Goal: Task Accomplishment & Management: Use online tool/utility

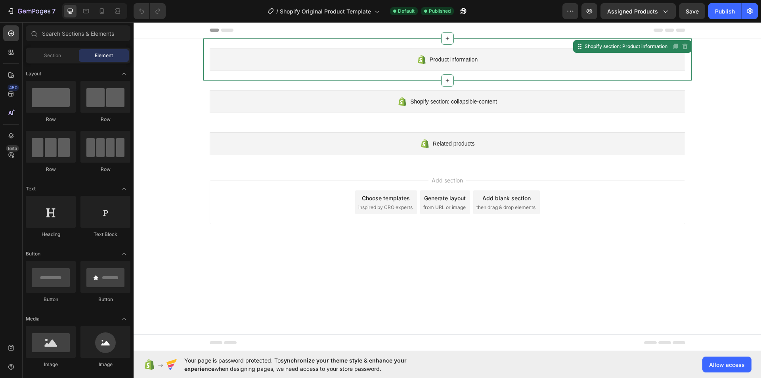
click at [393, 75] on div "Product information Shopify section: Product information Disabled. Please edit …" at bounding box center [447, 59] width 488 height 42
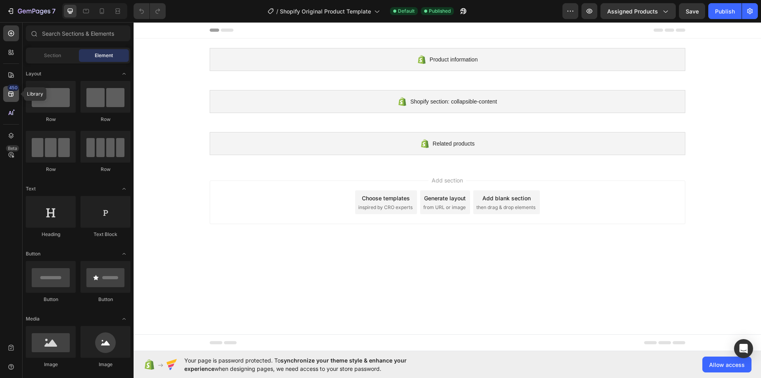
click at [12, 97] on icon at bounding box center [11, 94] width 8 height 8
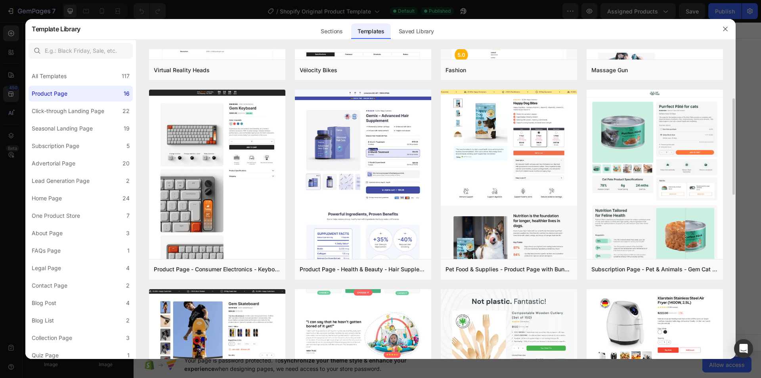
scroll to position [277, 0]
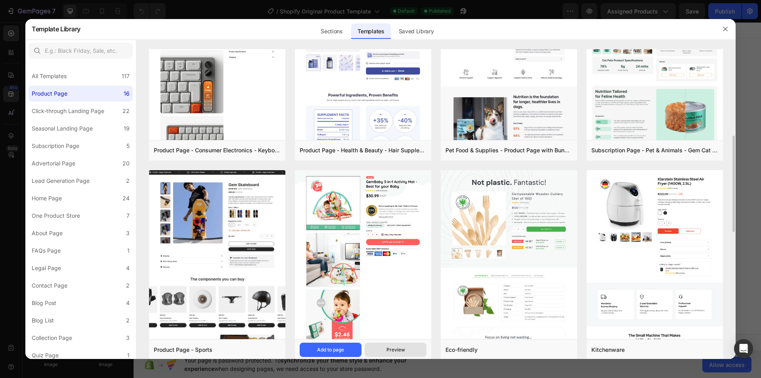
click at [399, 349] on div "Preview" at bounding box center [395, 349] width 19 height 7
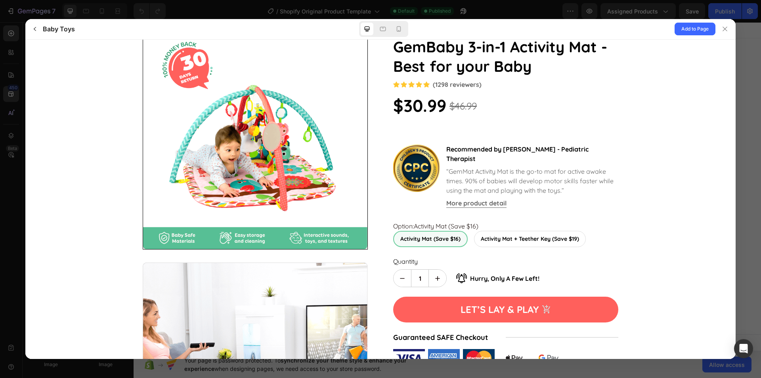
scroll to position [0, 0]
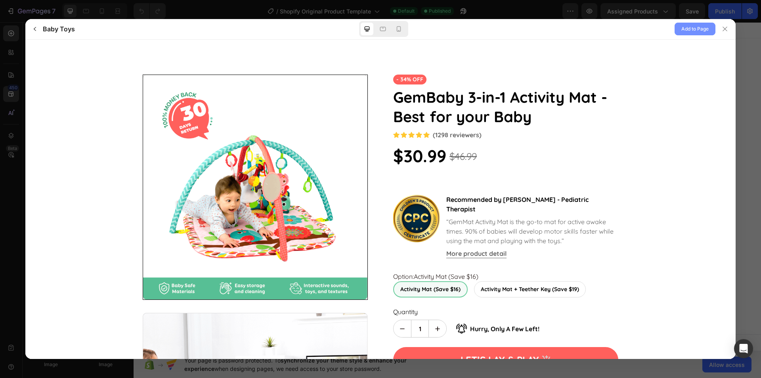
click at [684, 31] on span "Add to Page" at bounding box center [694, 29] width 27 height 10
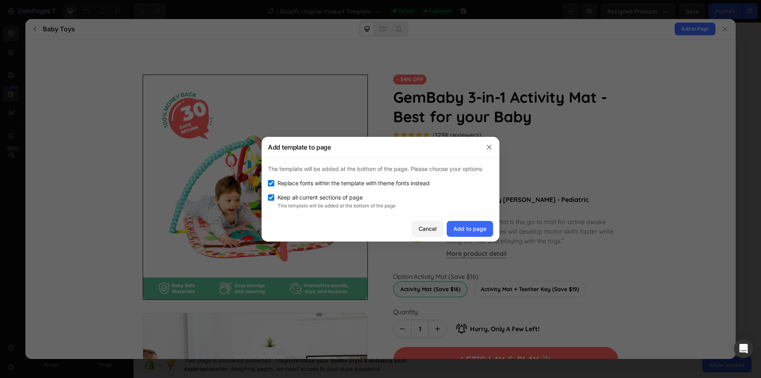
click at [273, 180] on input "checkbox" at bounding box center [271, 183] width 6 height 6
checkbox input "false"
click at [479, 228] on div "Add to page" at bounding box center [469, 228] width 33 height 8
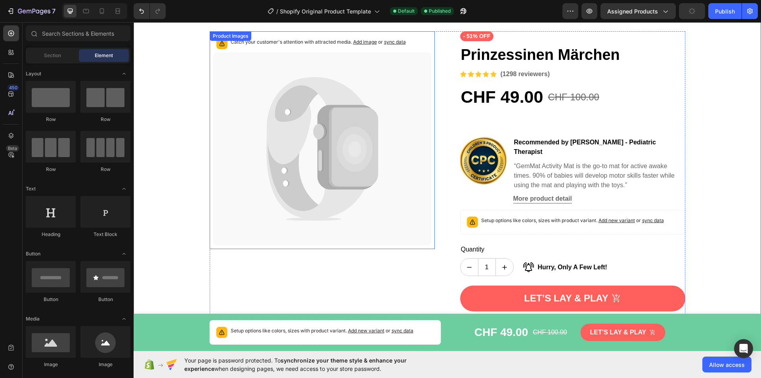
scroll to position [277, 0]
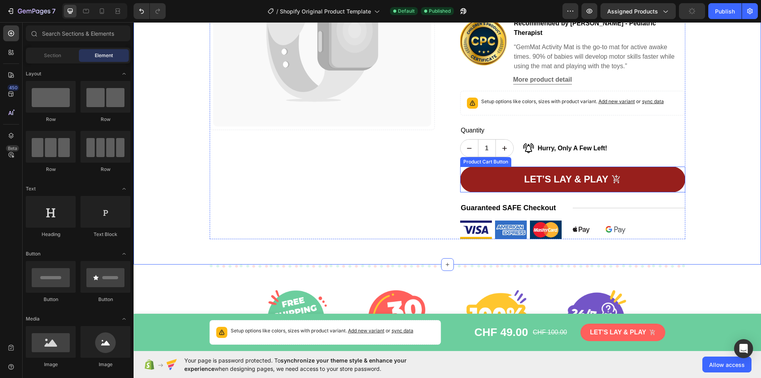
click at [521, 166] on button "Let’s lay & play" at bounding box center [572, 179] width 225 height 26
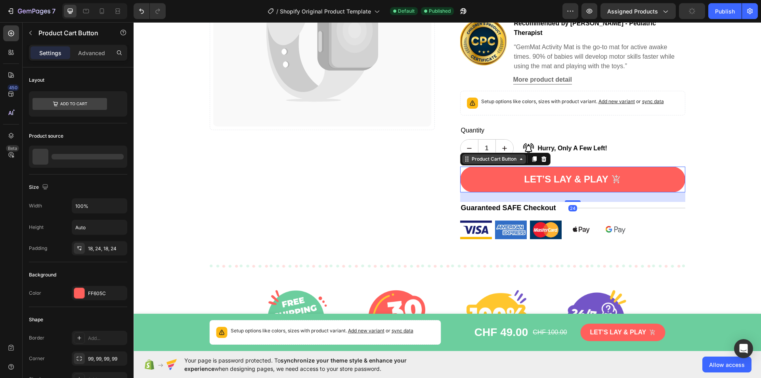
click at [486, 155] on div "Product Cart Button" at bounding box center [494, 158] width 48 height 7
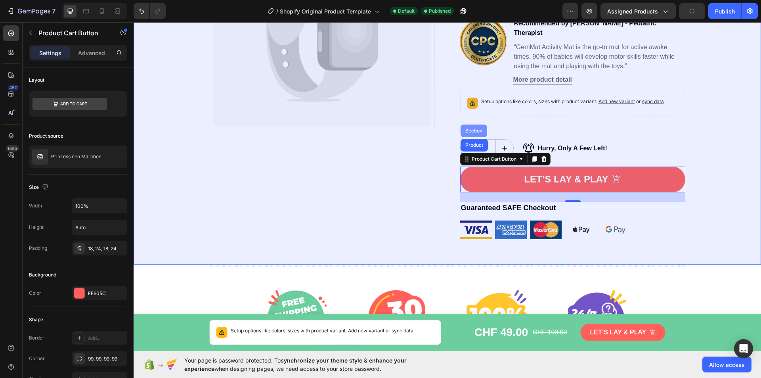
click at [472, 128] on div "Section" at bounding box center [474, 130] width 20 height 5
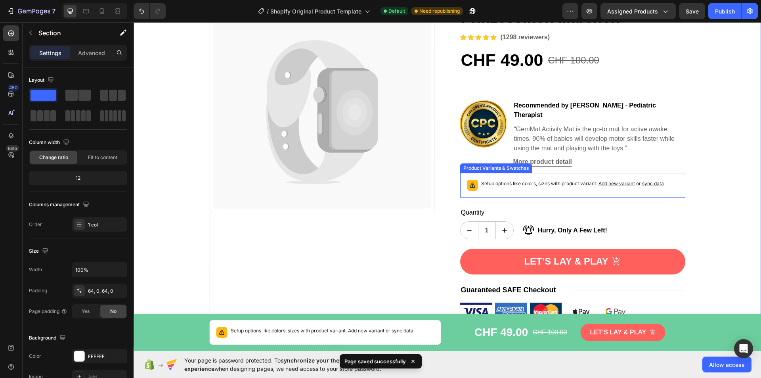
scroll to position [158, 0]
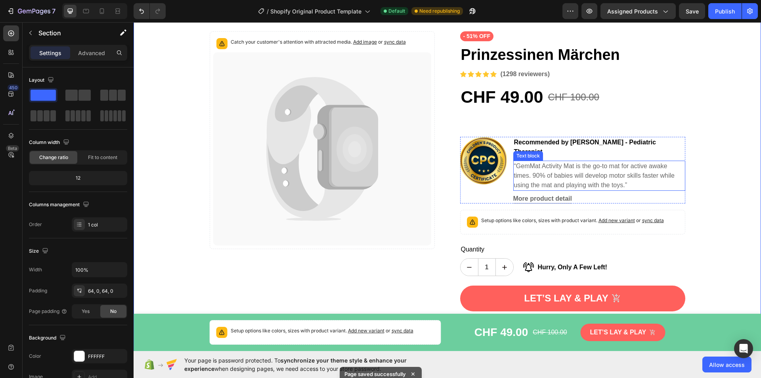
click at [539, 160] on div "“GemMat Activity Mat is the go-to mat for active awake times. 90% of babies wil…" at bounding box center [599, 175] width 172 height 30
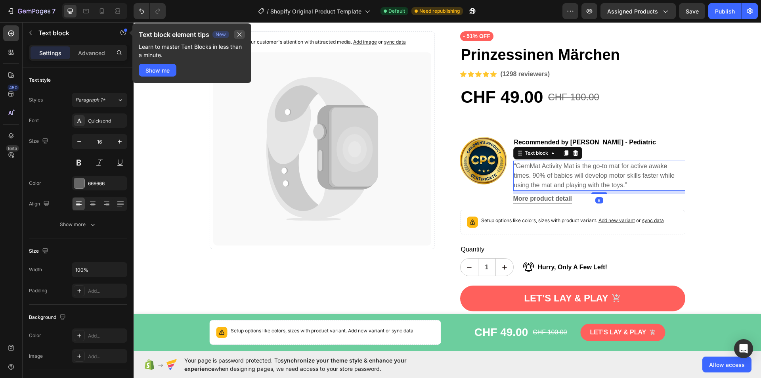
click at [239, 34] on icon "button" at bounding box center [239, 34] width 6 height 6
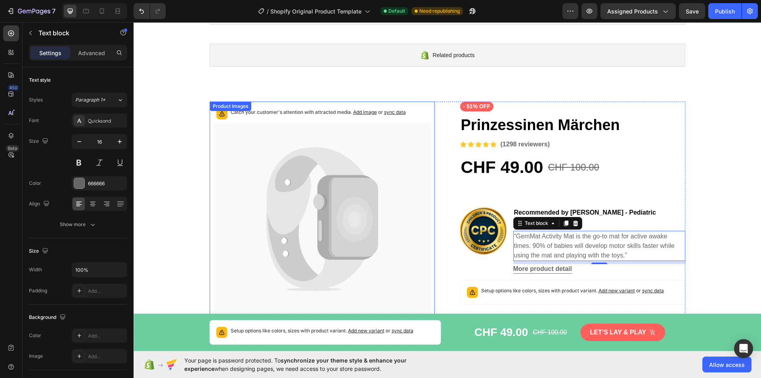
scroll to position [79, 0]
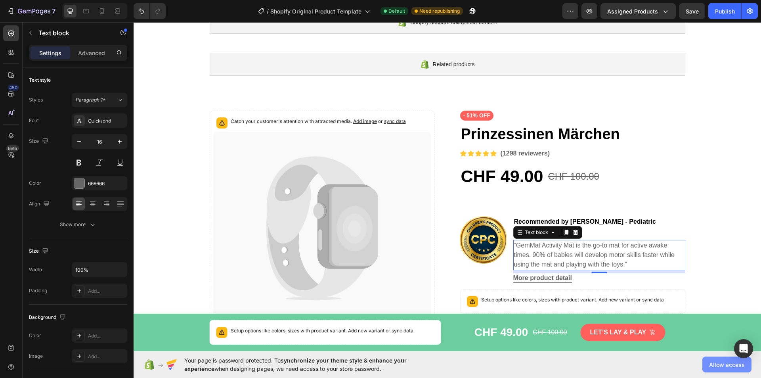
click at [715, 358] on button "Allow access" at bounding box center [726, 364] width 49 height 16
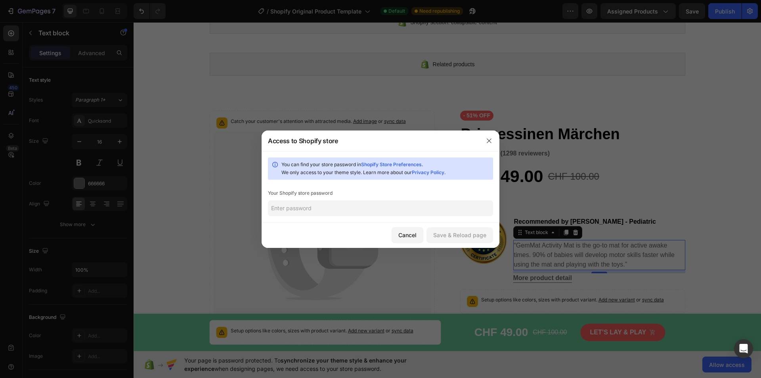
click at [363, 213] on input "text" at bounding box center [380, 208] width 225 height 16
type input "yeeshi"
click at [441, 235] on div "Save & Reload page" at bounding box center [459, 235] width 53 height 8
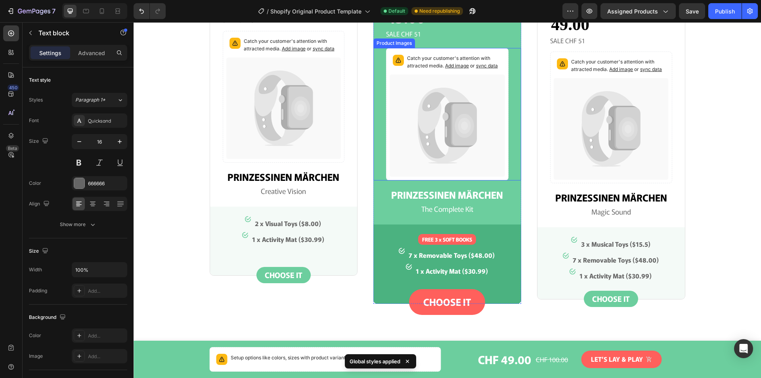
scroll to position [1664, 0]
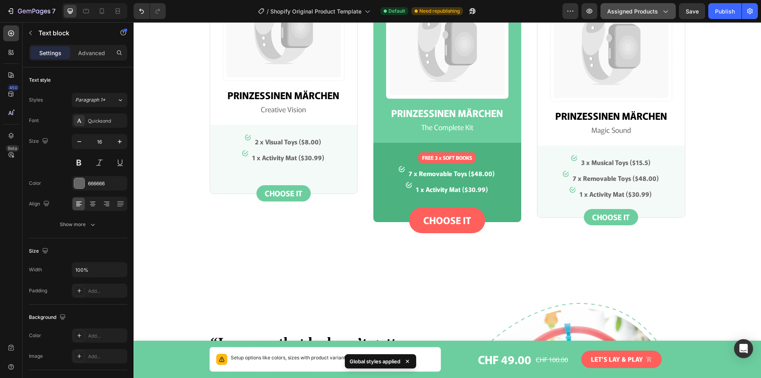
click at [655, 12] on span "Assigned Products" at bounding box center [632, 11] width 51 height 8
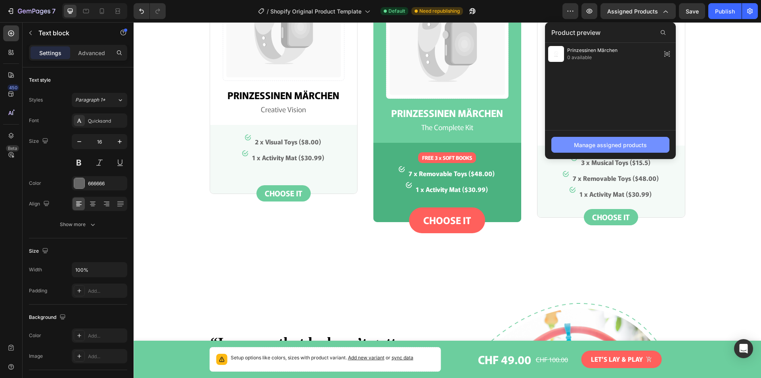
click at [645, 143] on div "Manage assigned products" at bounding box center [610, 145] width 73 height 8
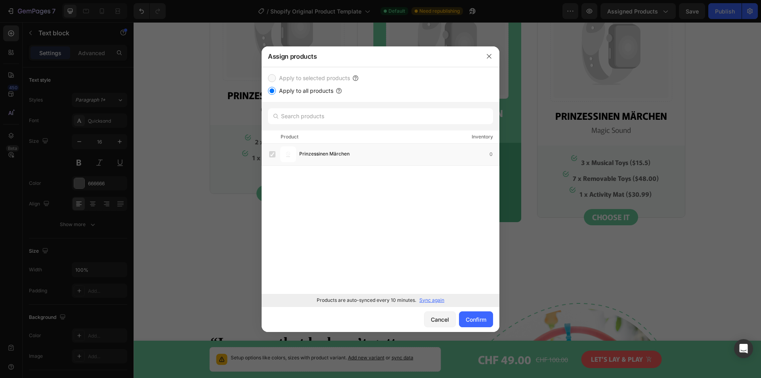
click at [272, 92] on input "Apply to all products" at bounding box center [272, 91] width 8 height 8
click at [487, 322] on button "Confirm" at bounding box center [476, 319] width 34 height 16
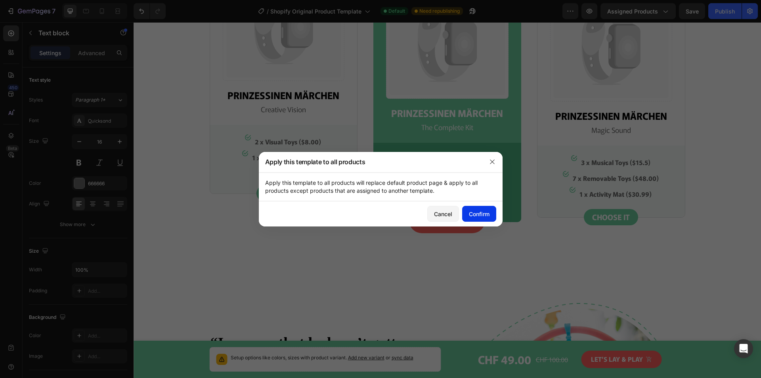
click at [486, 220] on button "Confirm" at bounding box center [479, 214] width 34 height 16
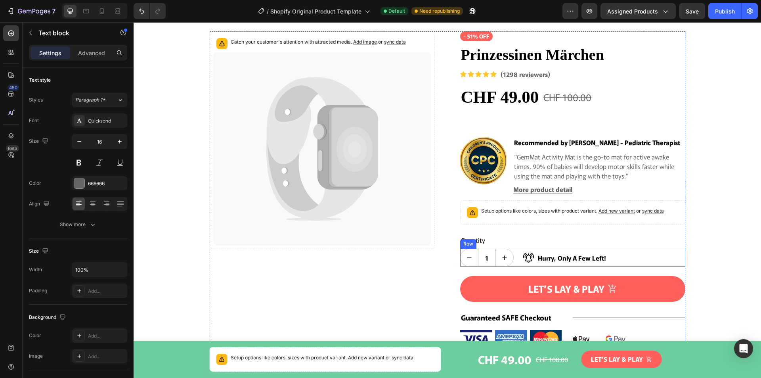
scroll to position [0, 0]
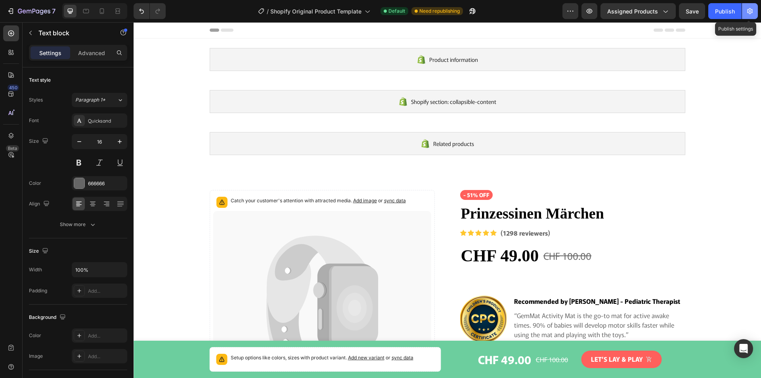
click at [749, 11] on icon "button" at bounding box center [750, 11] width 6 height 6
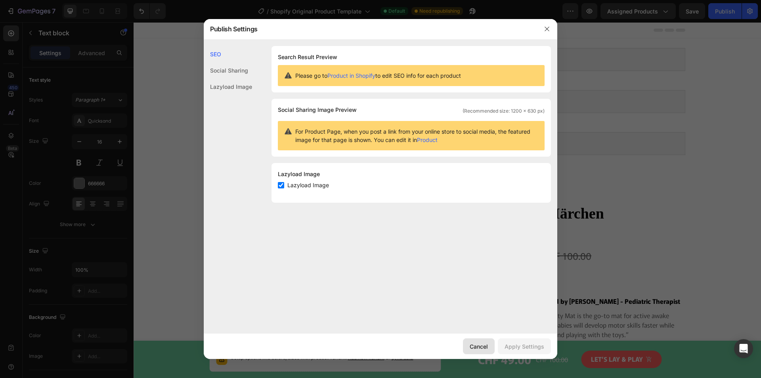
click at [482, 344] on div "Cancel" at bounding box center [479, 346] width 18 height 8
